Goal: Transaction & Acquisition: Purchase product/service

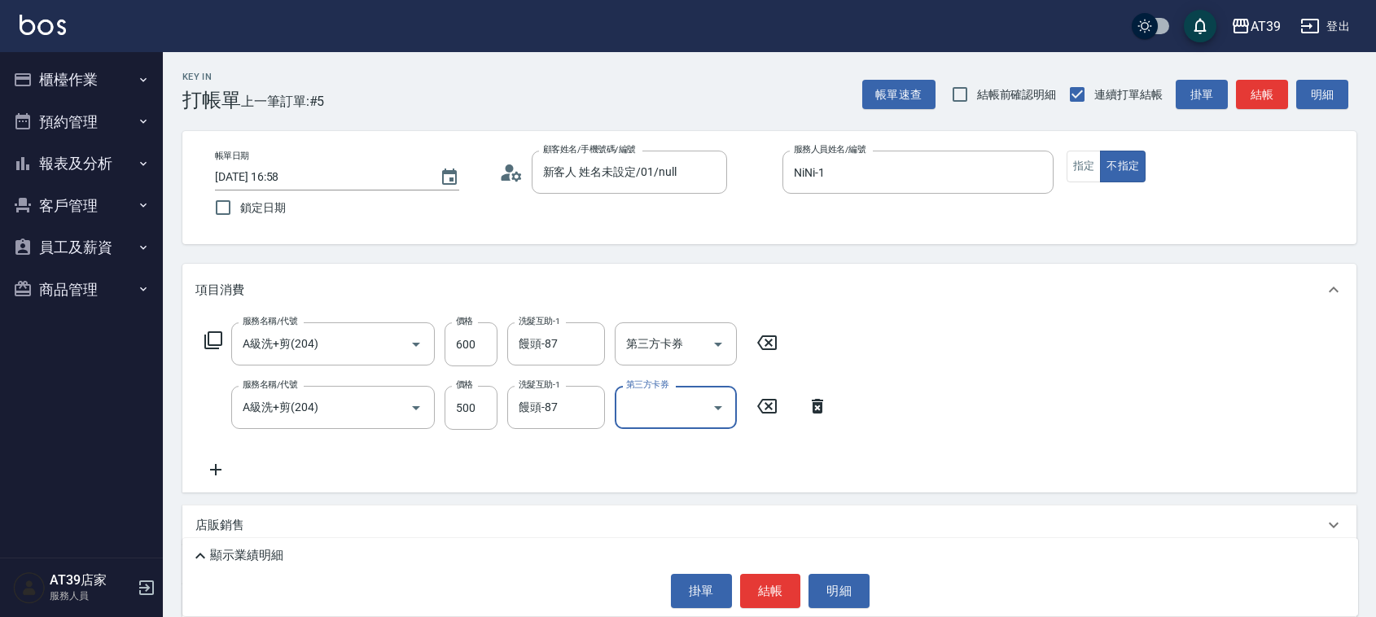
drag, startPoint x: 0, startPoint y: 0, endPoint x: 1157, endPoint y: 141, distance: 1165.5
click at [1093, 160] on button "指定" at bounding box center [1084, 167] width 35 height 32
click at [1251, 107] on button "結帳" at bounding box center [1262, 95] width 52 height 30
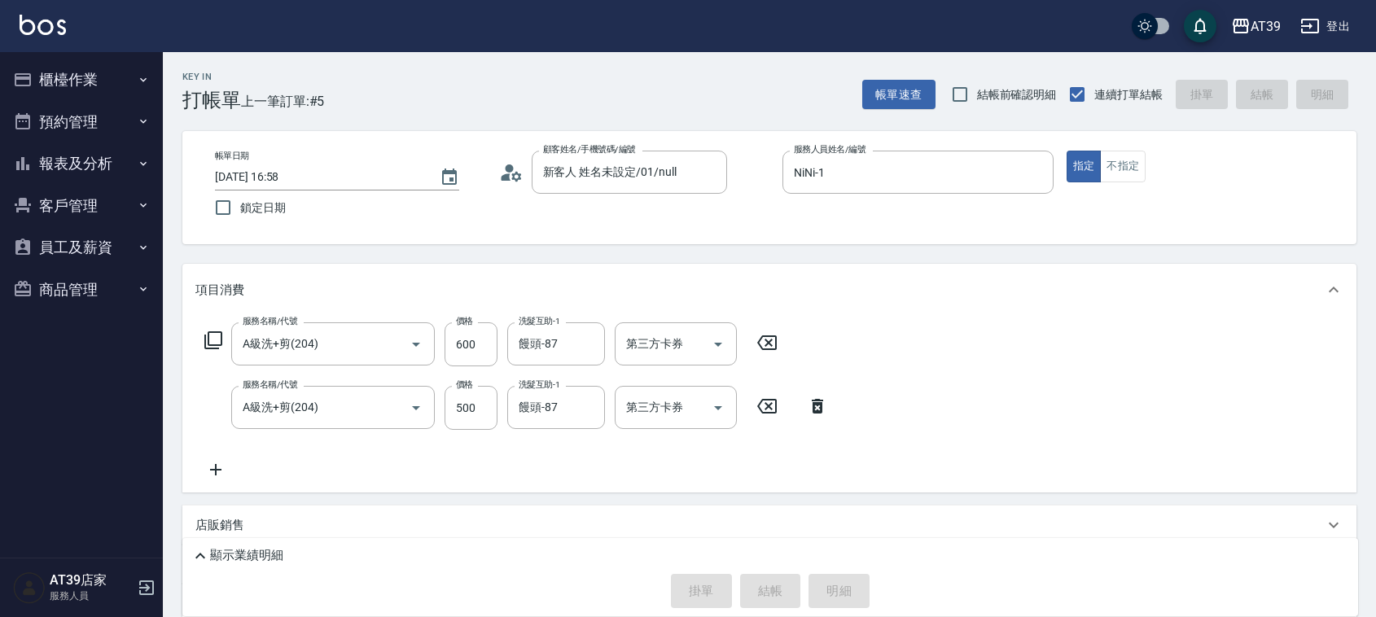
type input "2025/09/14 18:13"
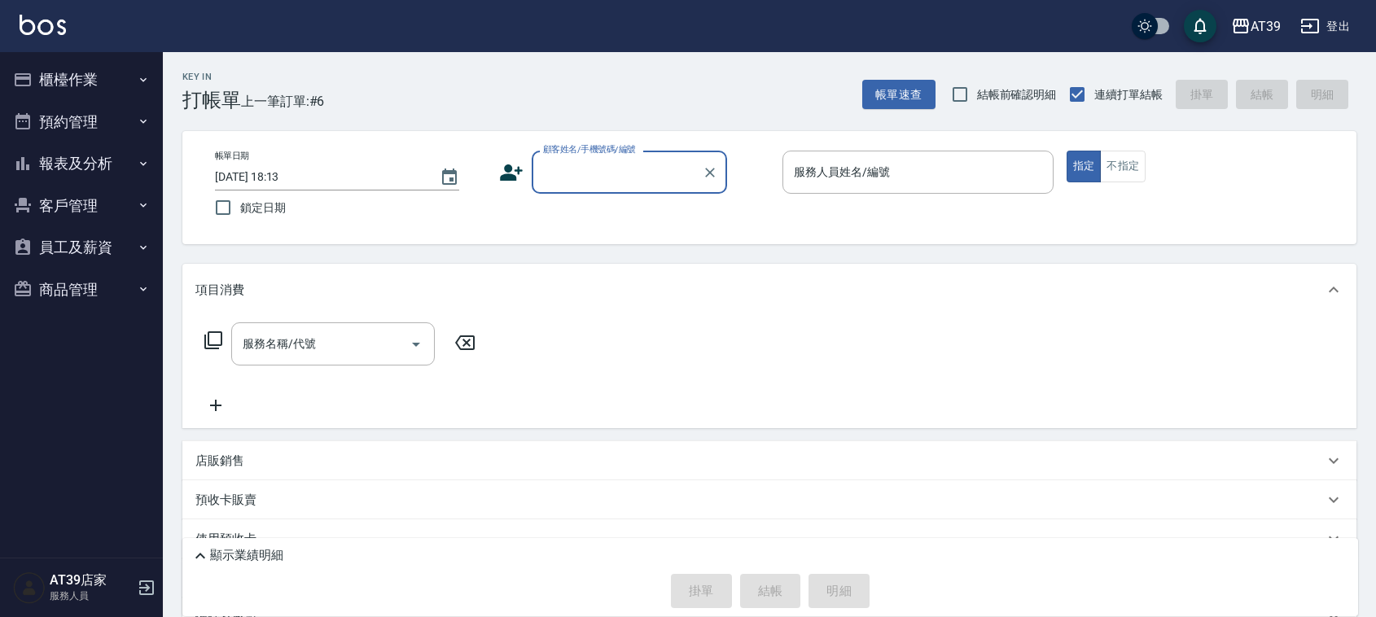
click at [133, 153] on button "報表及分析" at bounding box center [82, 163] width 150 height 42
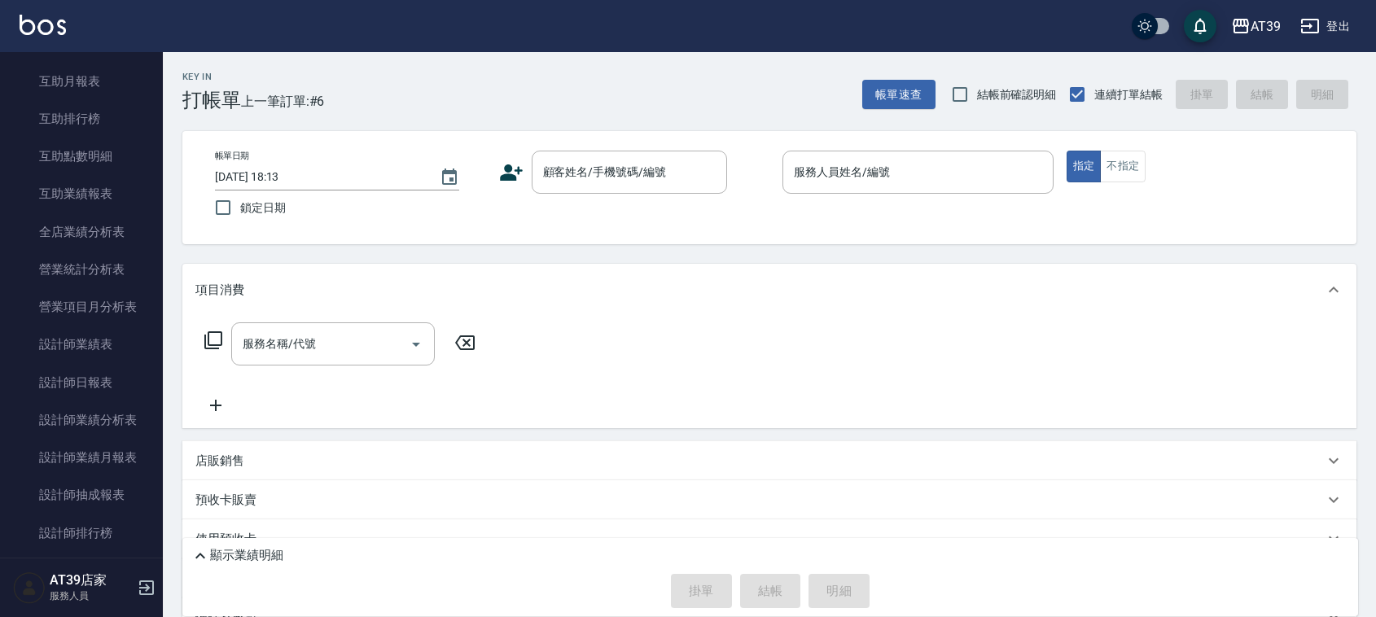
scroll to position [308, 0]
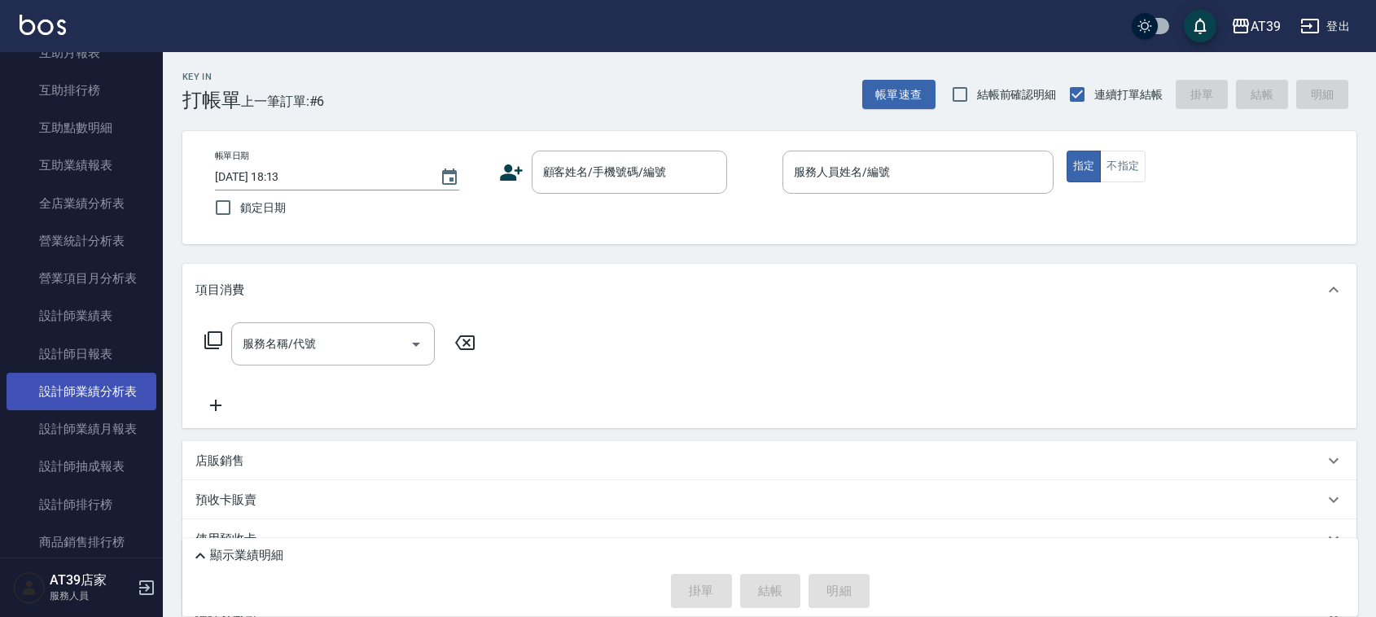
click at [104, 375] on link "設計師業績分析表" at bounding box center [82, 391] width 150 height 37
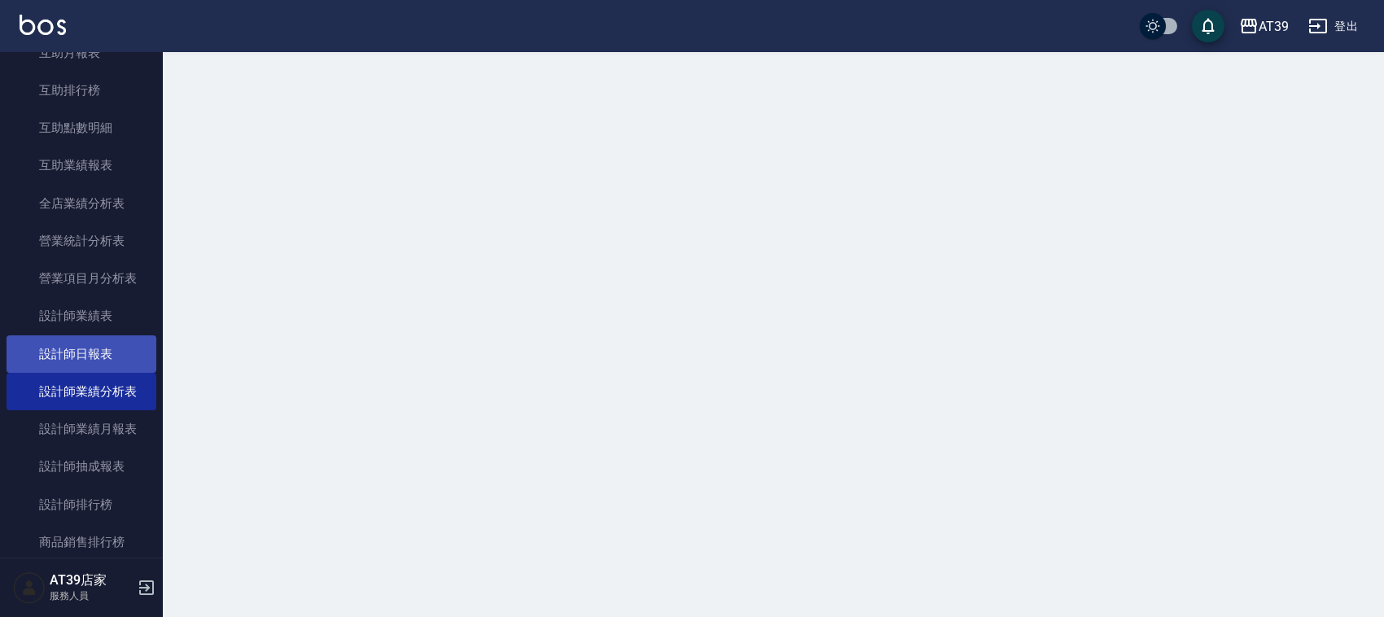
click at [125, 340] on link "設計師日報表" at bounding box center [82, 353] width 150 height 37
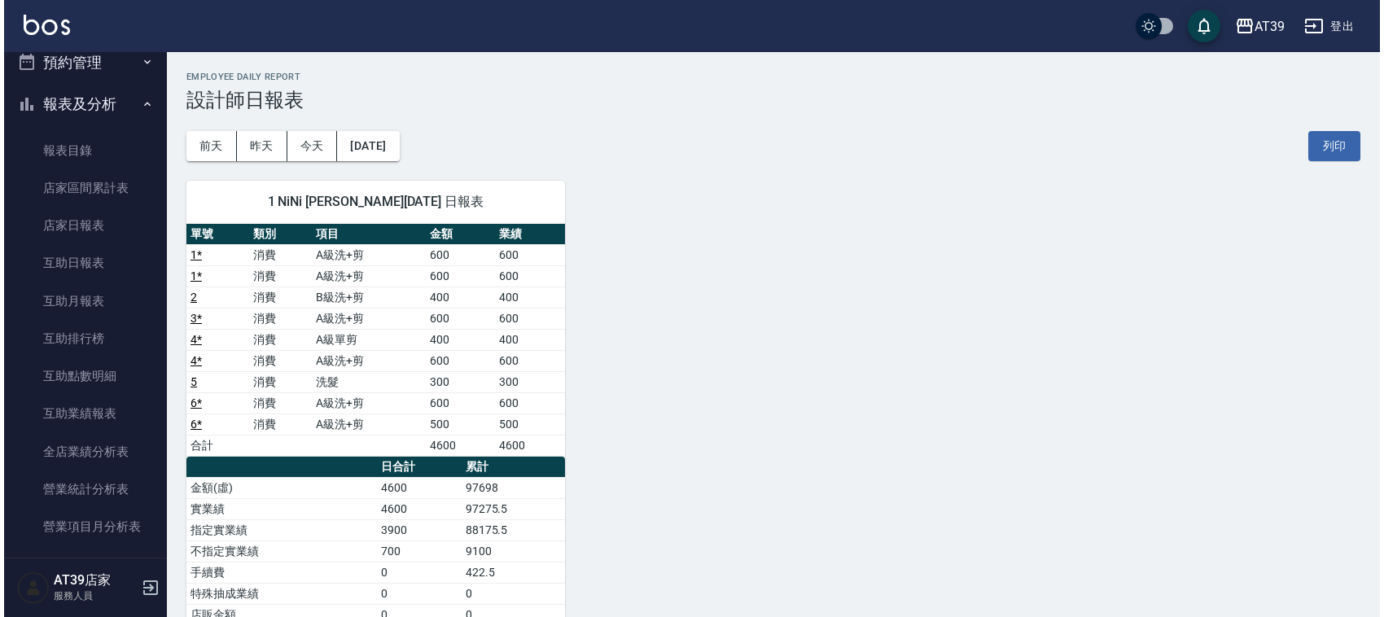
scroll to position [47, 0]
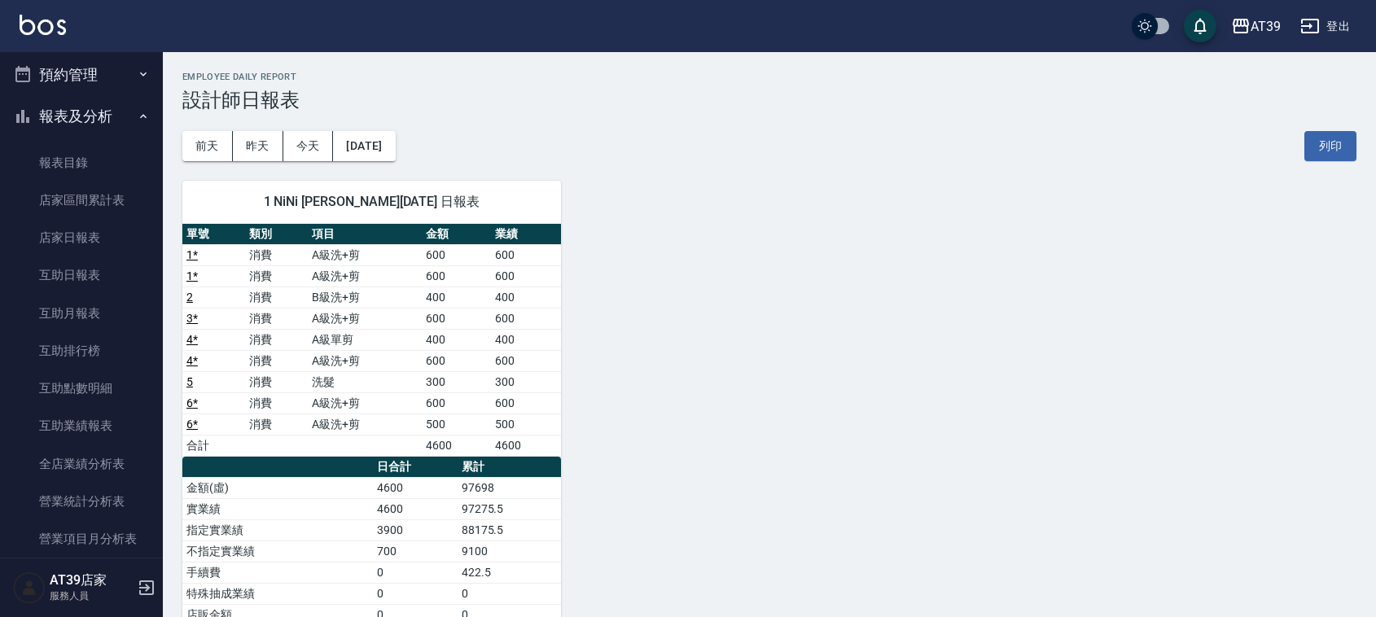
click at [90, 72] on button "預約管理" at bounding box center [82, 75] width 150 height 42
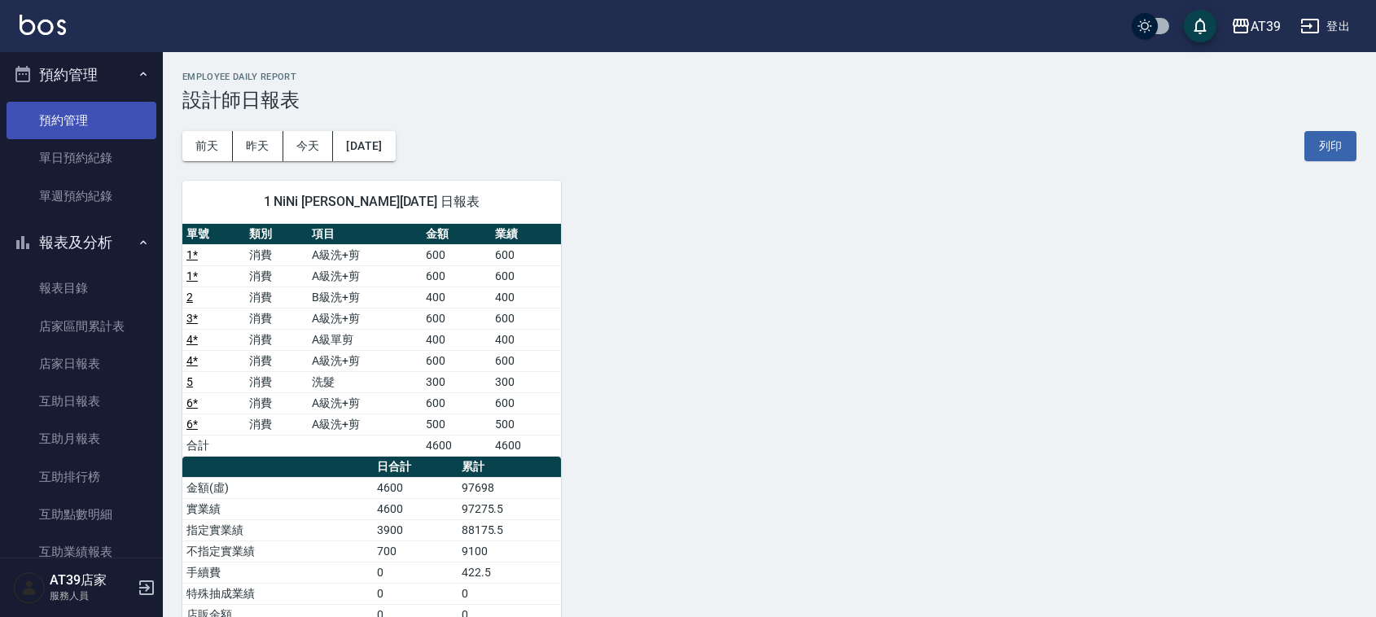
click at [76, 129] on link "預約管理" at bounding box center [82, 120] width 150 height 37
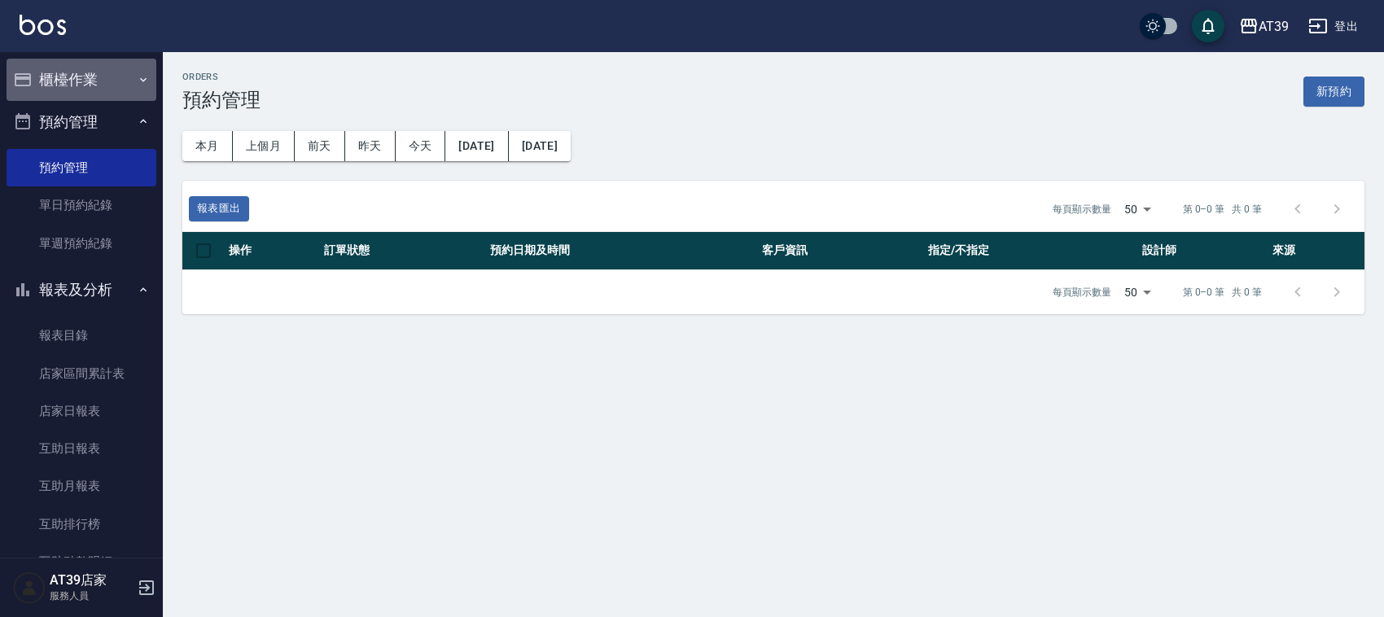
click at [103, 84] on button "櫃檯作業" at bounding box center [82, 80] width 150 height 42
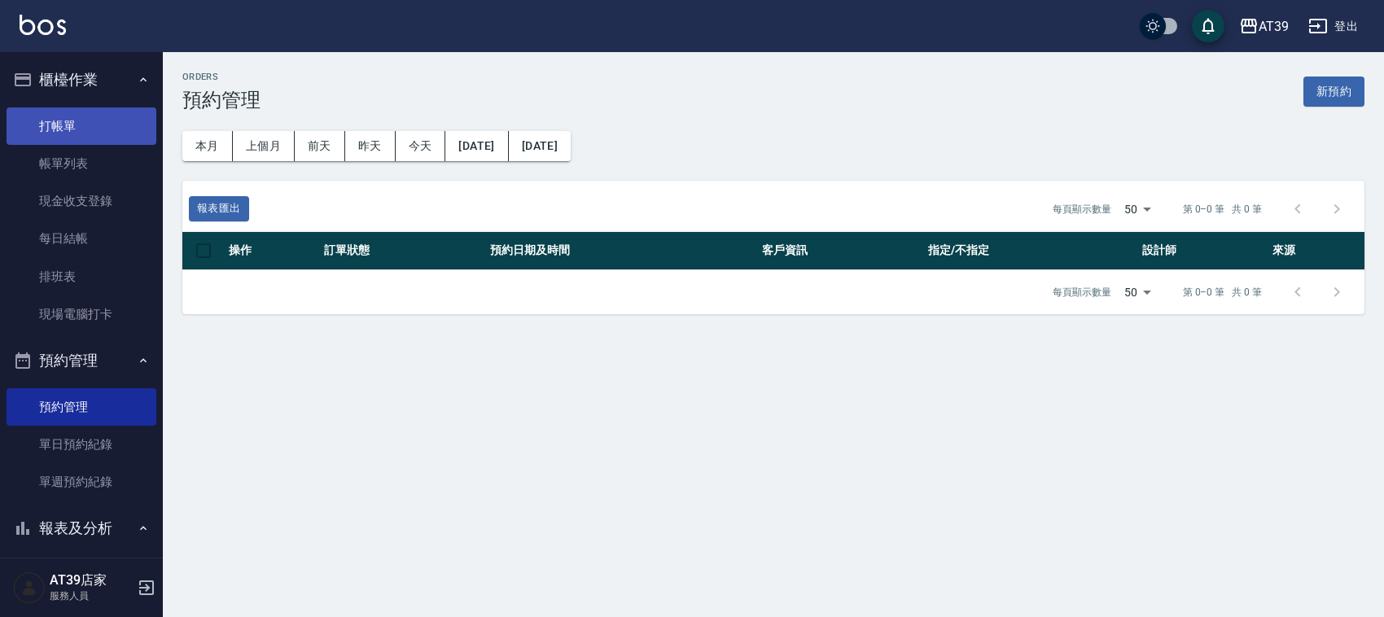
click at [94, 133] on link "打帳單" at bounding box center [82, 125] width 150 height 37
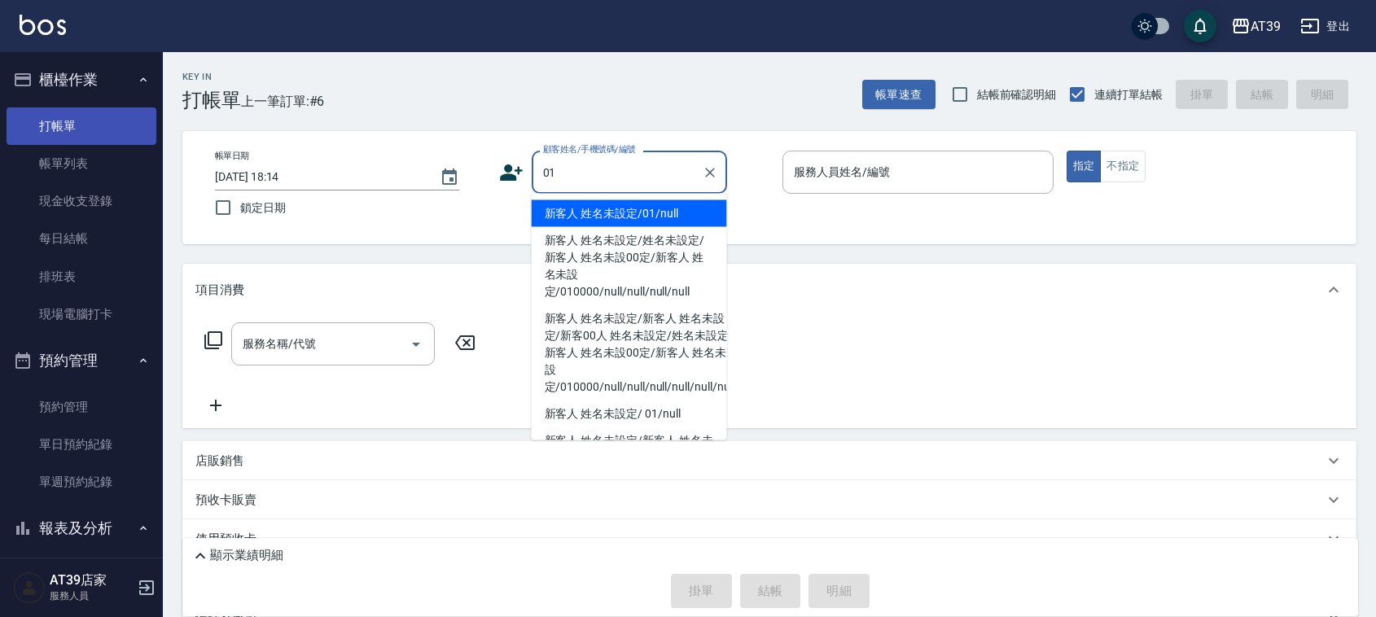
type input "新客人 姓名未設定/01/null"
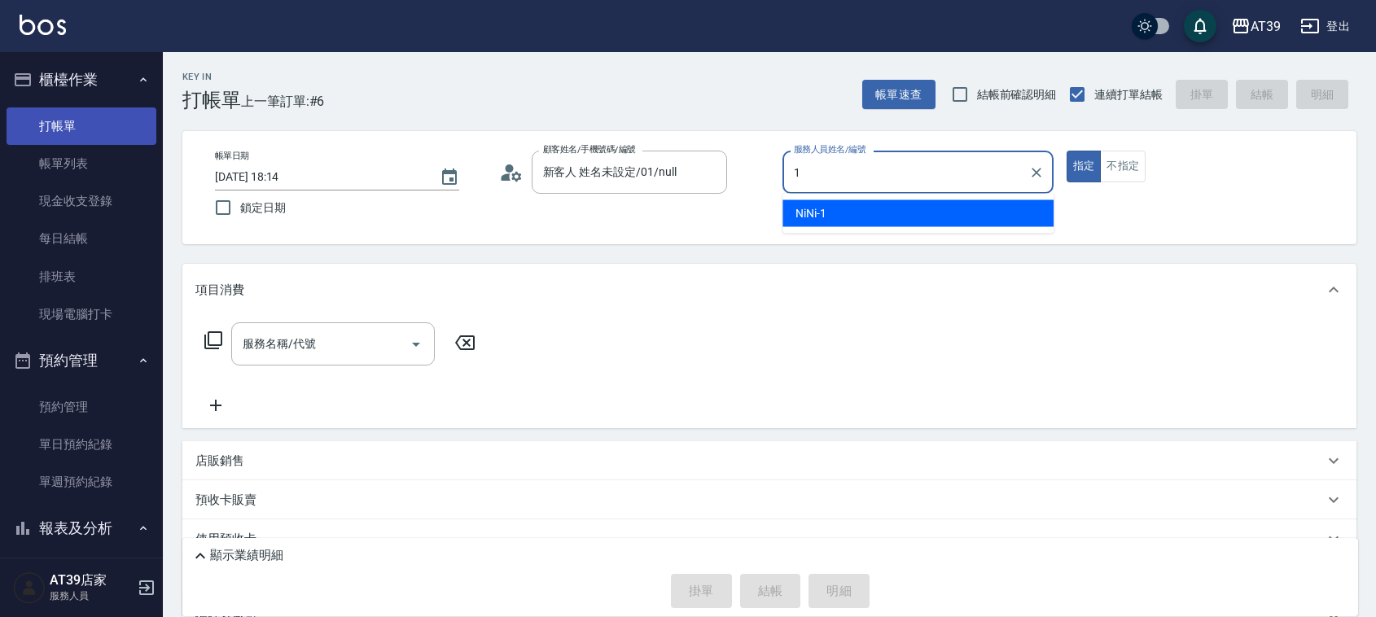
type input "NiNi-1"
type button "true"
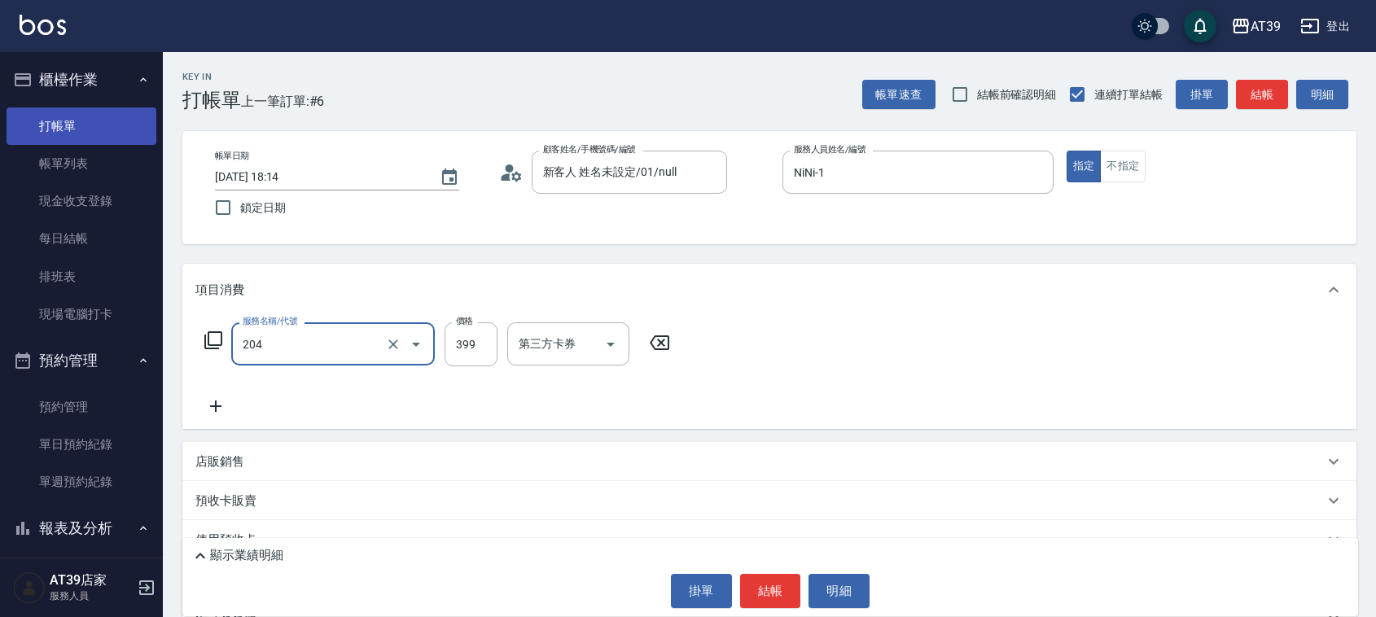
type input "A級洗+剪(204)"
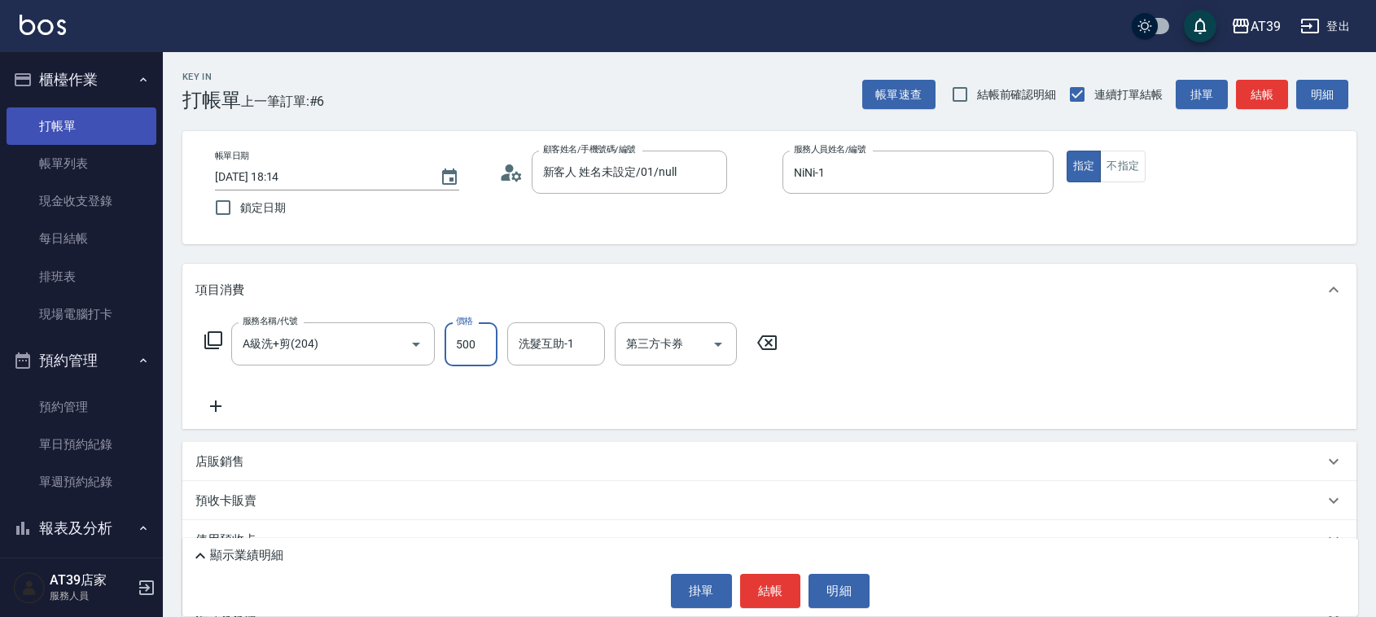
type input "500"
type input "孝恩-23"
drag, startPoint x: 95, startPoint y: 135, endPoint x: 1274, endPoint y: 91, distance: 1179.7
click at [1274, 91] on button "結帳" at bounding box center [1262, 95] width 52 height 30
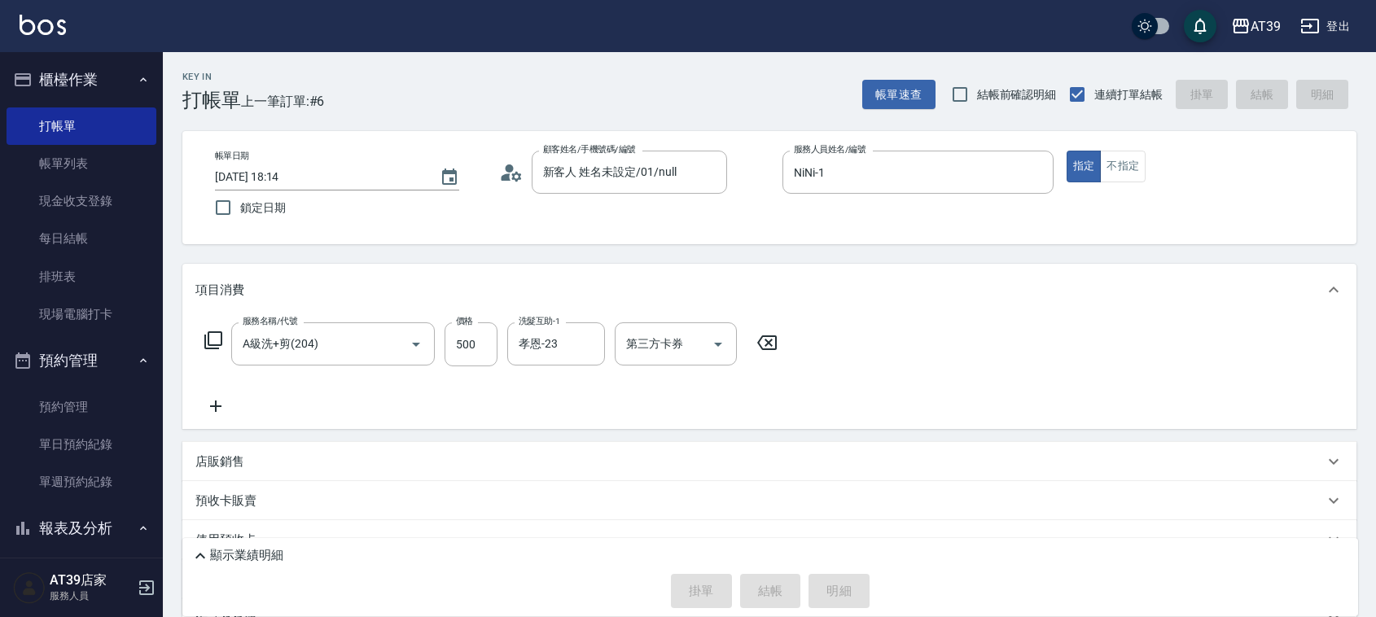
type input "2025/09/14 18:29"
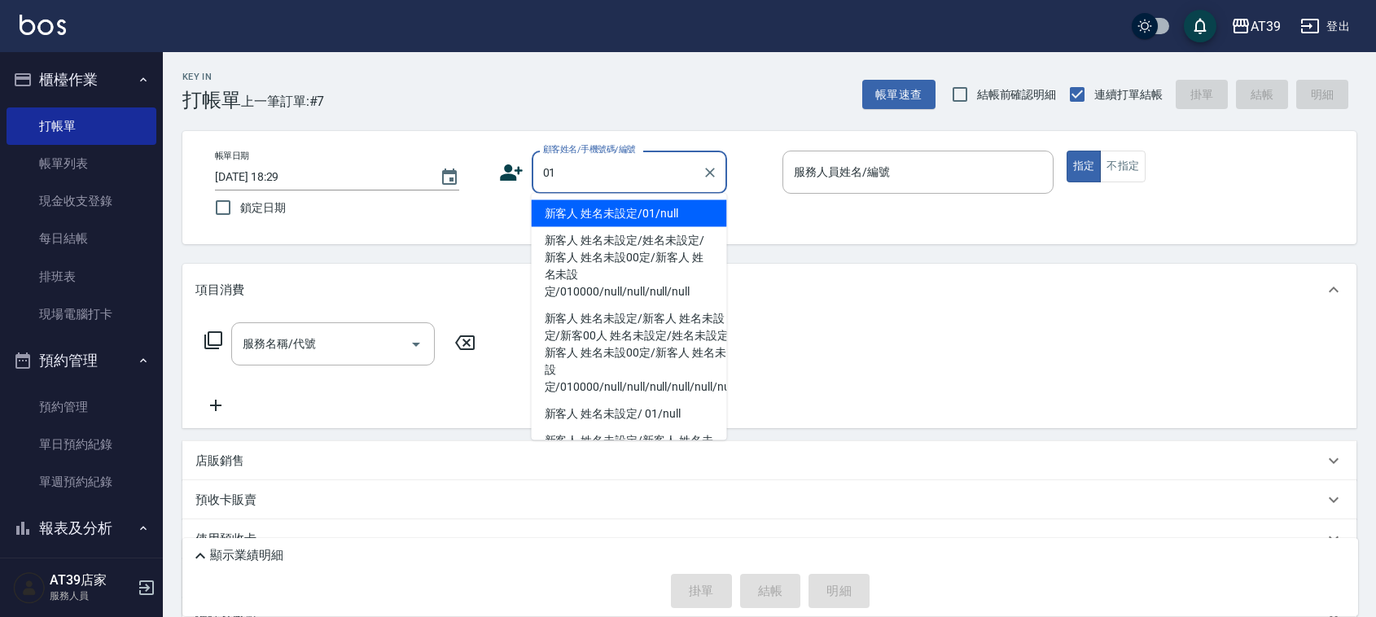
type input "新客人 姓名未設定/01/null"
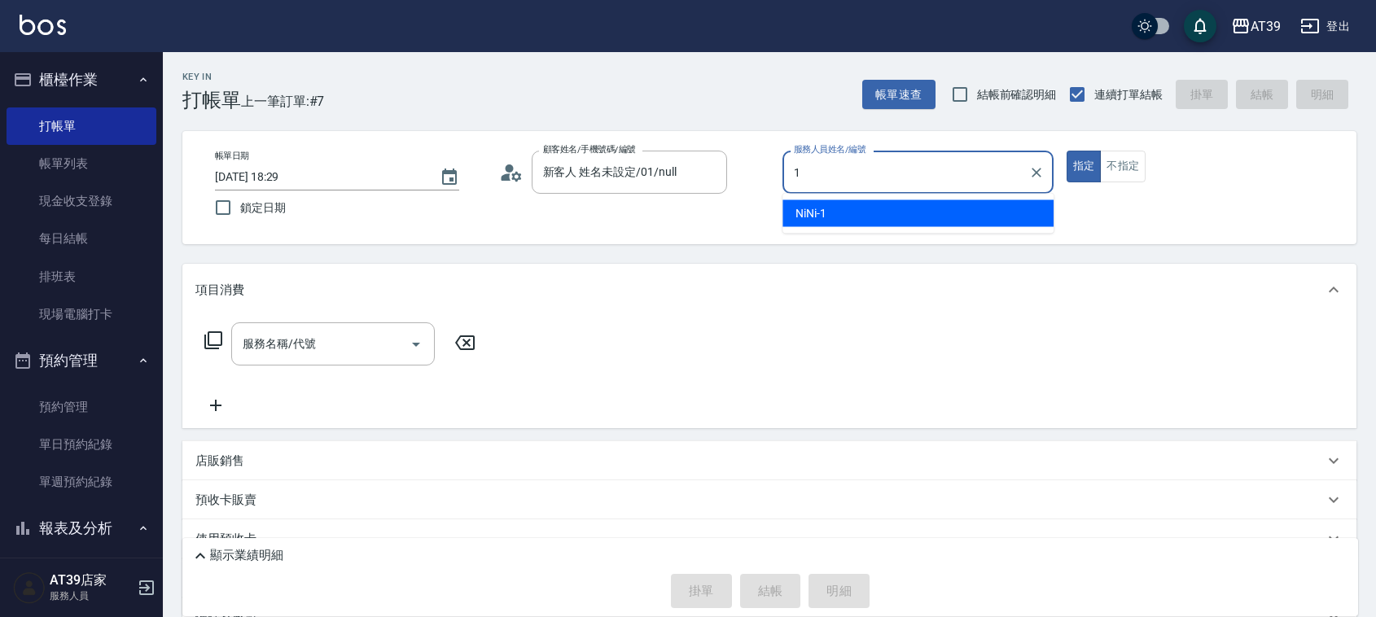
type input "NiNi-1"
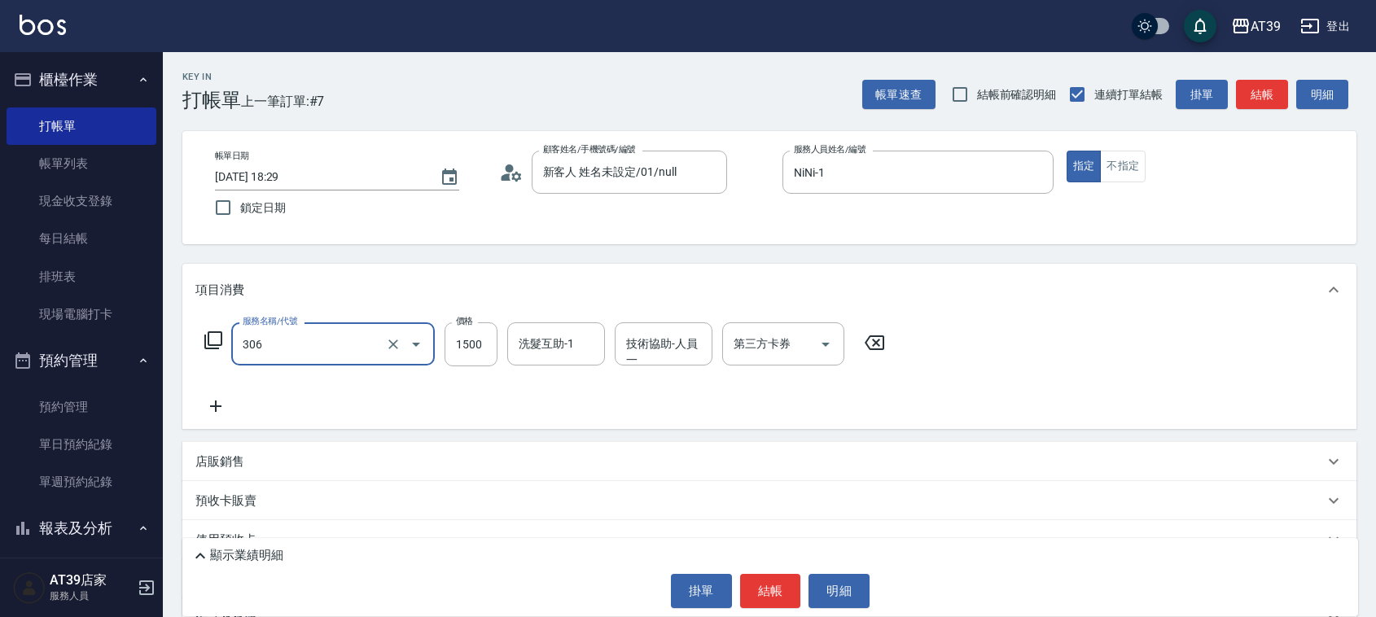
type input "離子燙(306)"
type input "3899"
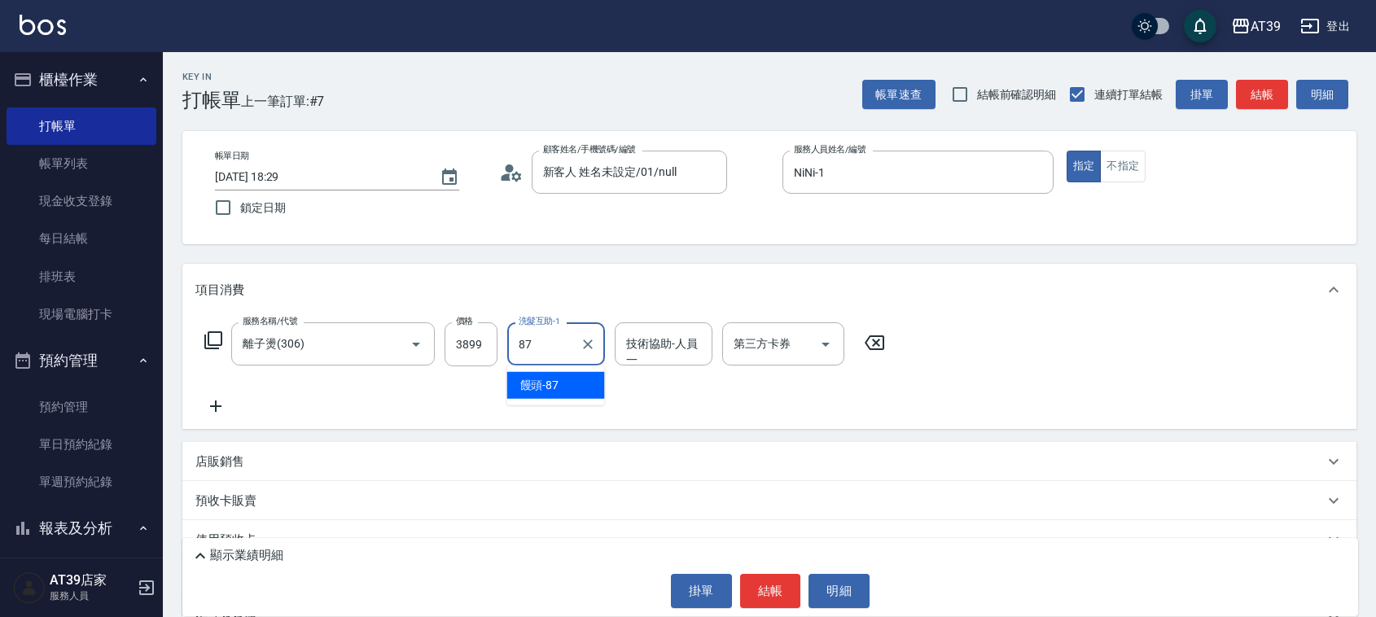
type input "饅頭-87"
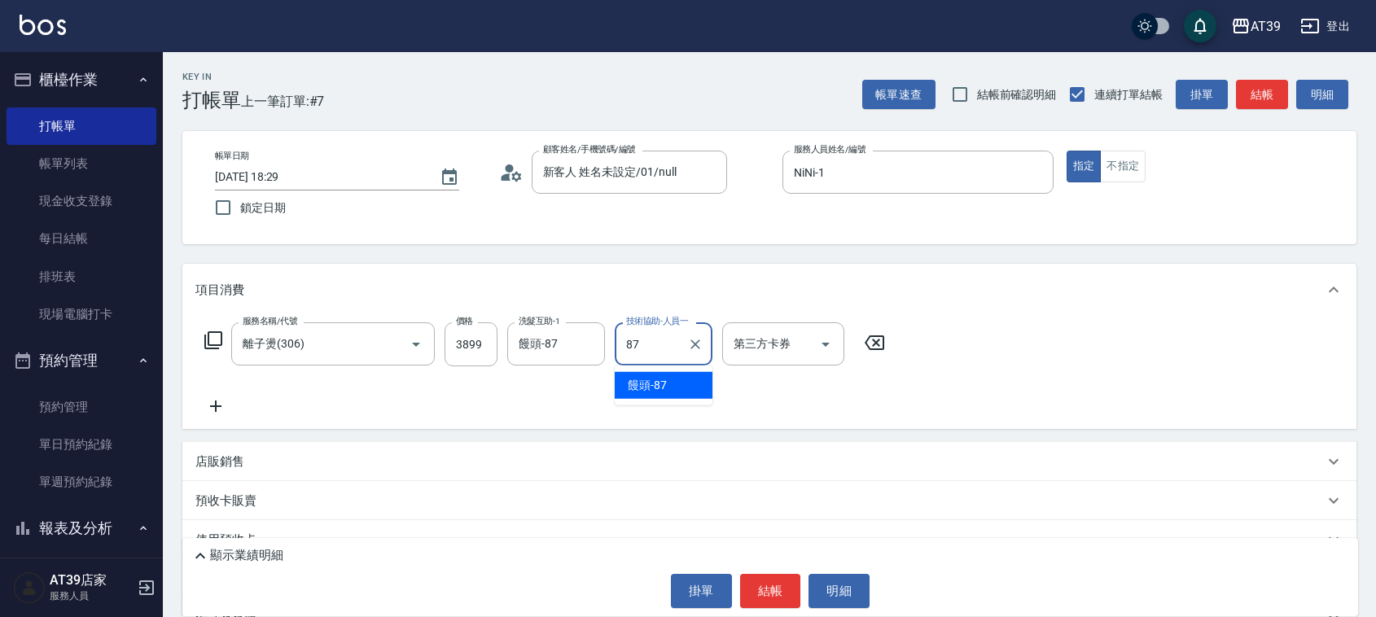
type input "饅頭-87"
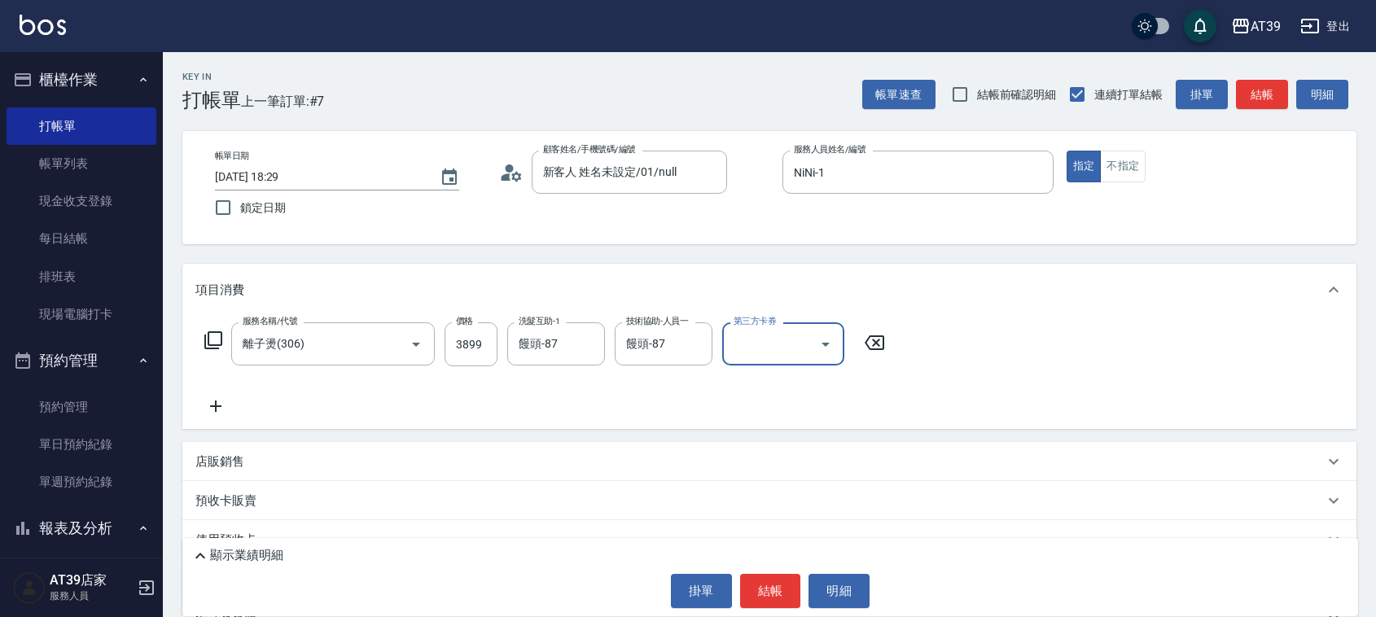
click at [1274, 91] on button "結帳" at bounding box center [1262, 95] width 52 height 30
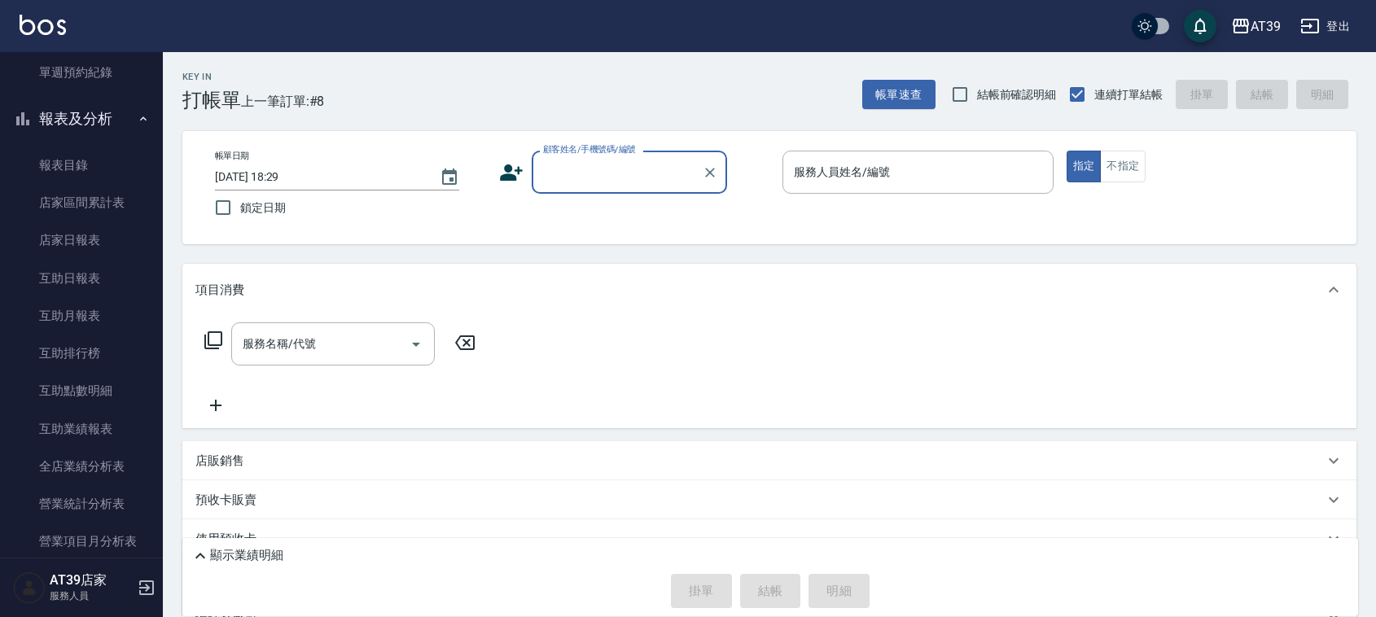
scroll to position [430, 0]
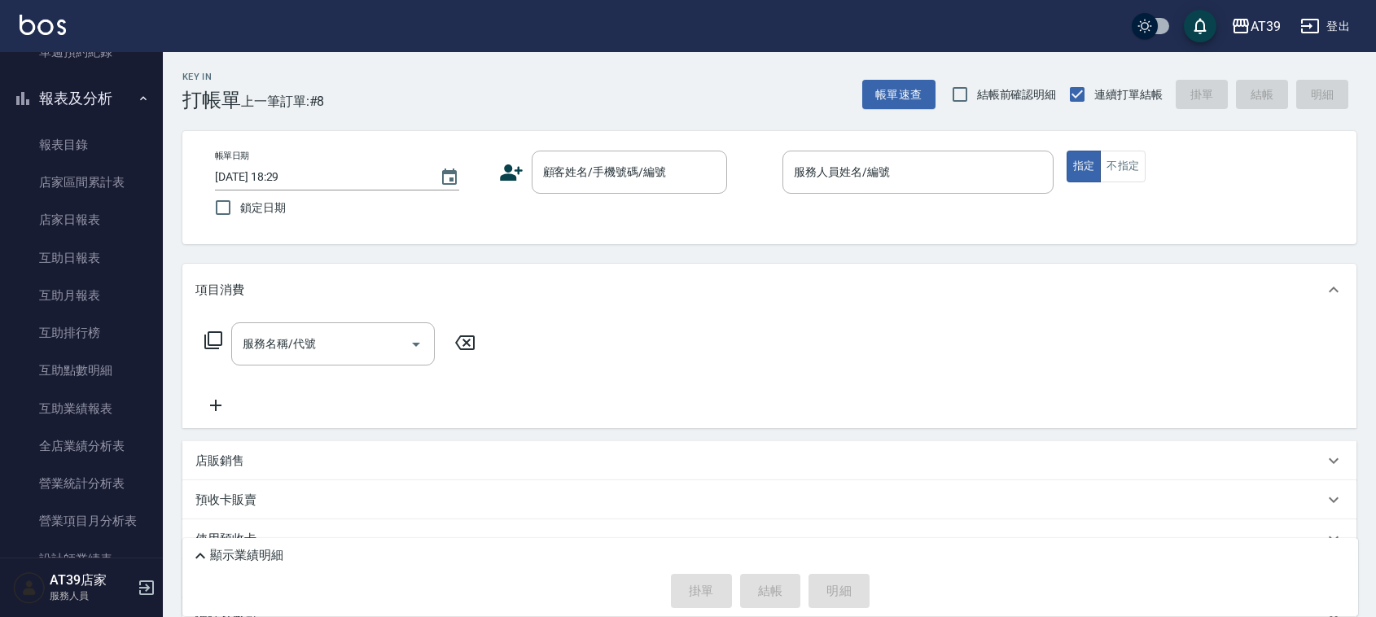
drag, startPoint x: 153, startPoint y: 262, endPoint x: 153, endPoint y: 305, distance: 43.2
click at [153, 305] on nav "櫃檯作業 打帳單 帳單列表 現金收支登錄 每日結帳 排班表 現場電腦打卡 預約管理 預約管理 單日預約紀錄 單週預約紀錄 報表及分析 報表目錄 店家區間累計表…" at bounding box center [81, 305] width 163 height 506
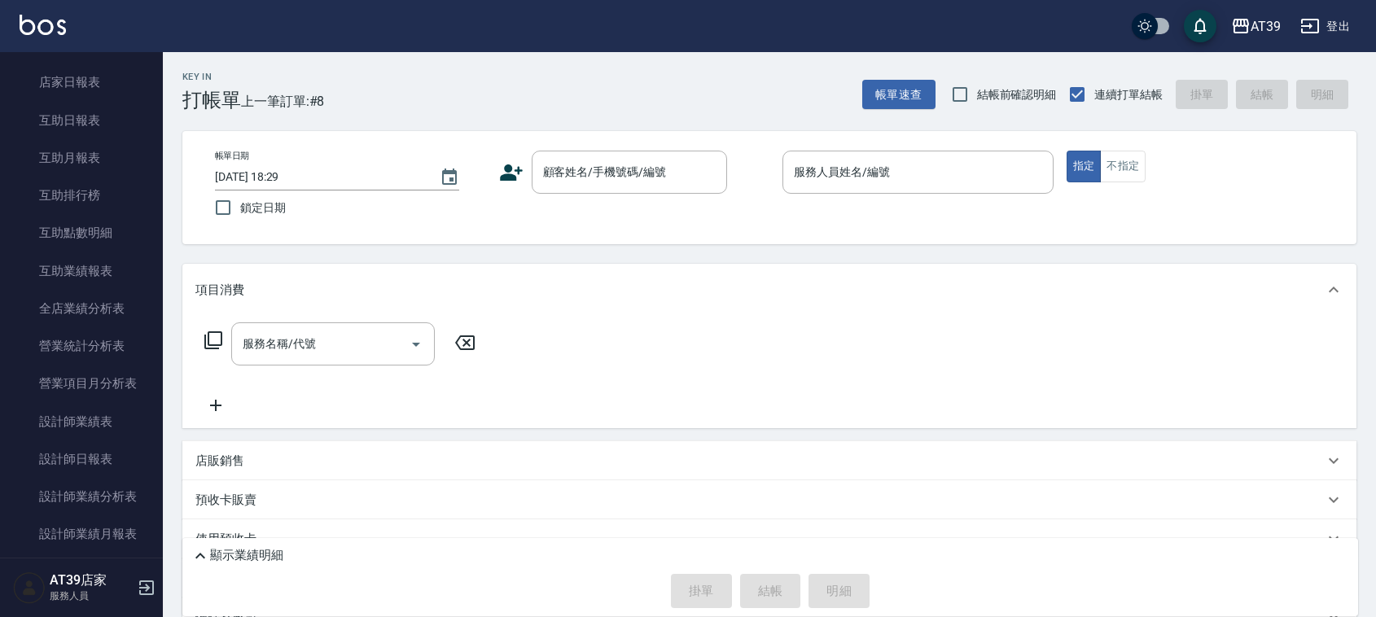
scroll to position [621, 0]
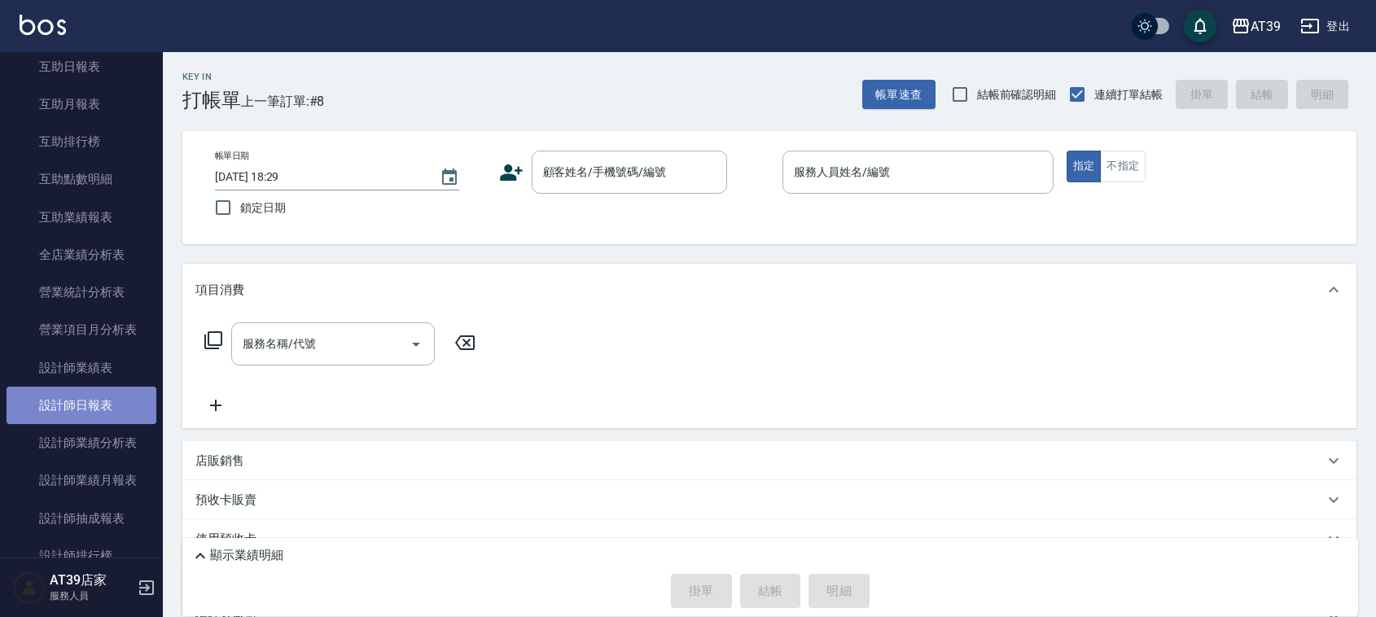
click at [114, 412] on link "設計師日報表" at bounding box center [82, 405] width 150 height 37
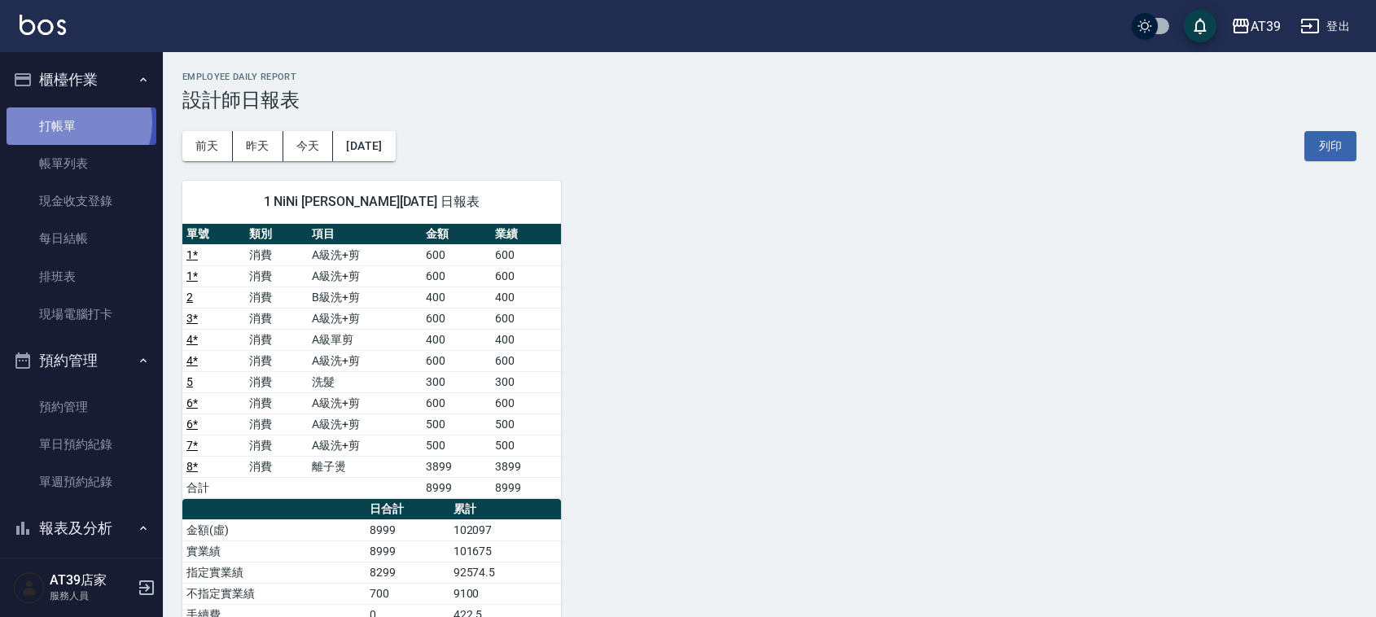
click at [76, 122] on link "打帳單" at bounding box center [82, 125] width 150 height 37
